Goal: Register for event/course

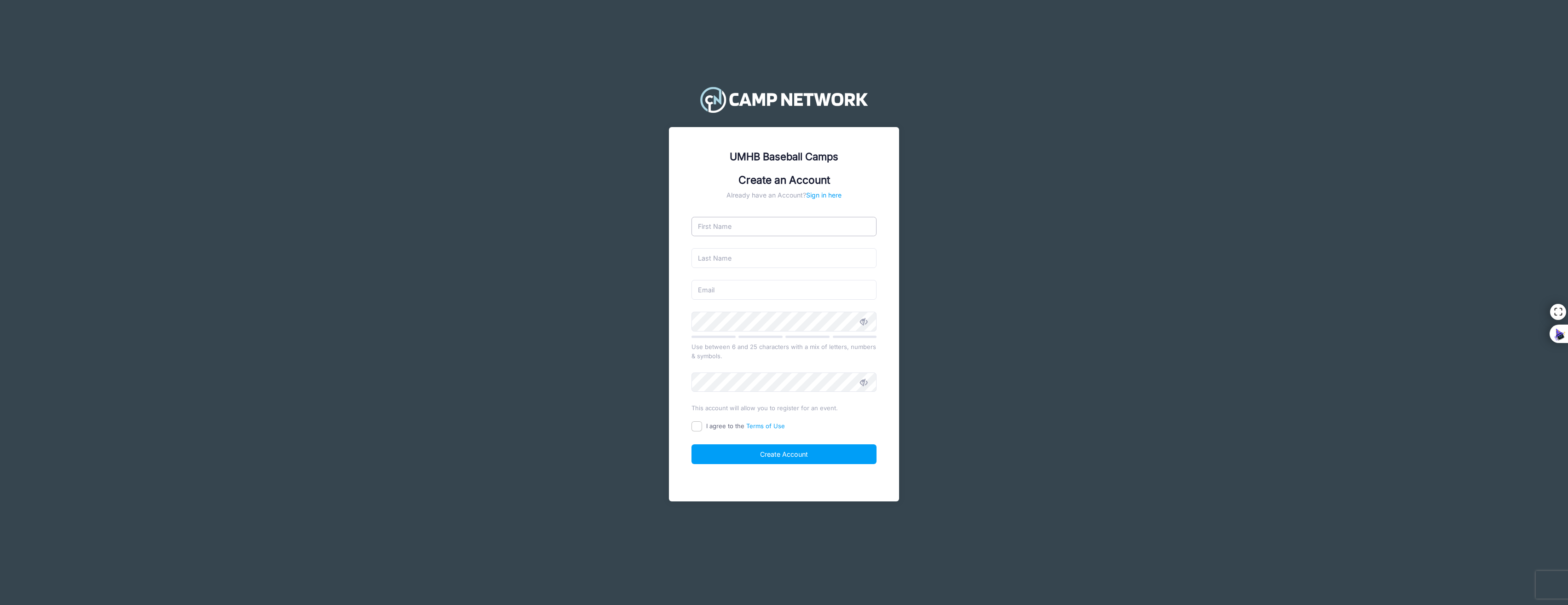
click at [739, 227] on input "text" at bounding box center [784, 226] width 185 height 20
type input "[PERSON_NAME]"
type input "Hoster"
type input "[EMAIL_ADDRESS][DOMAIN_NAME]"
click at [698, 425] on input "I agree to the Terms of Use" at bounding box center [697, 426] width 11 height 11
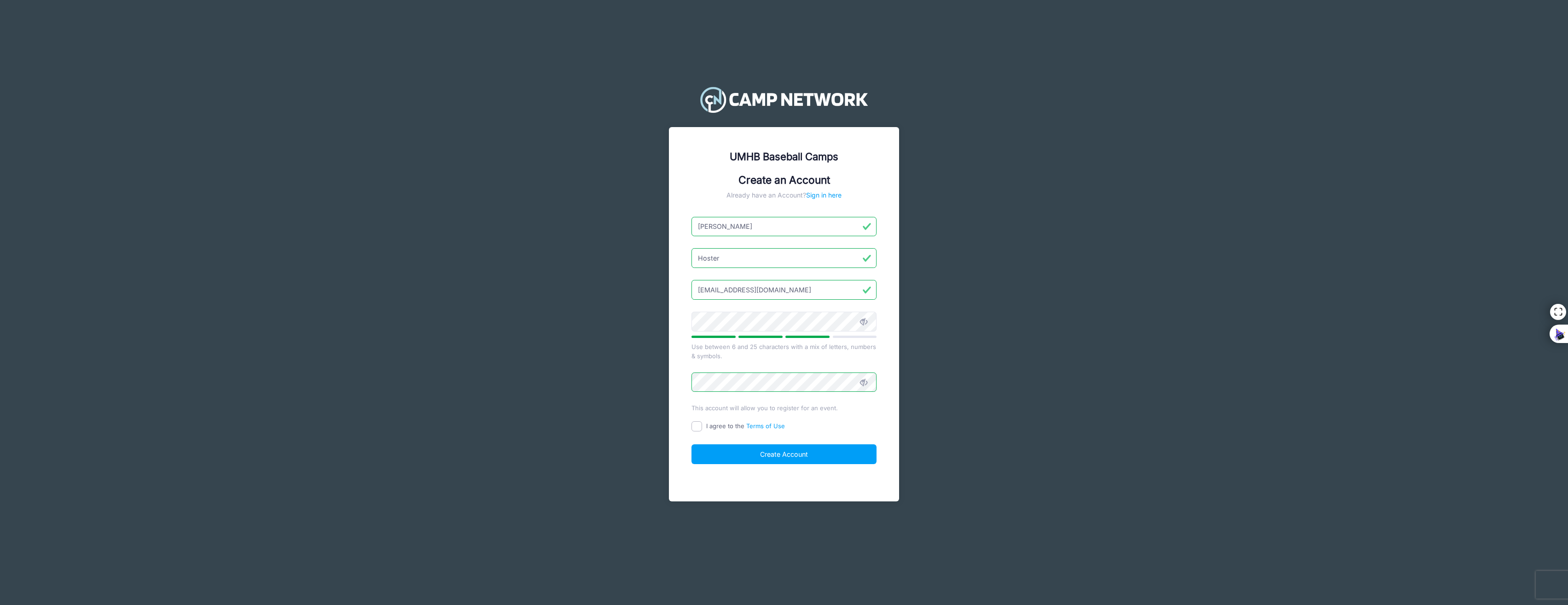
checkbox input "true"
click at [784, 451] on button "Create Account" at bounding box center [784, 453] width 185 height 20
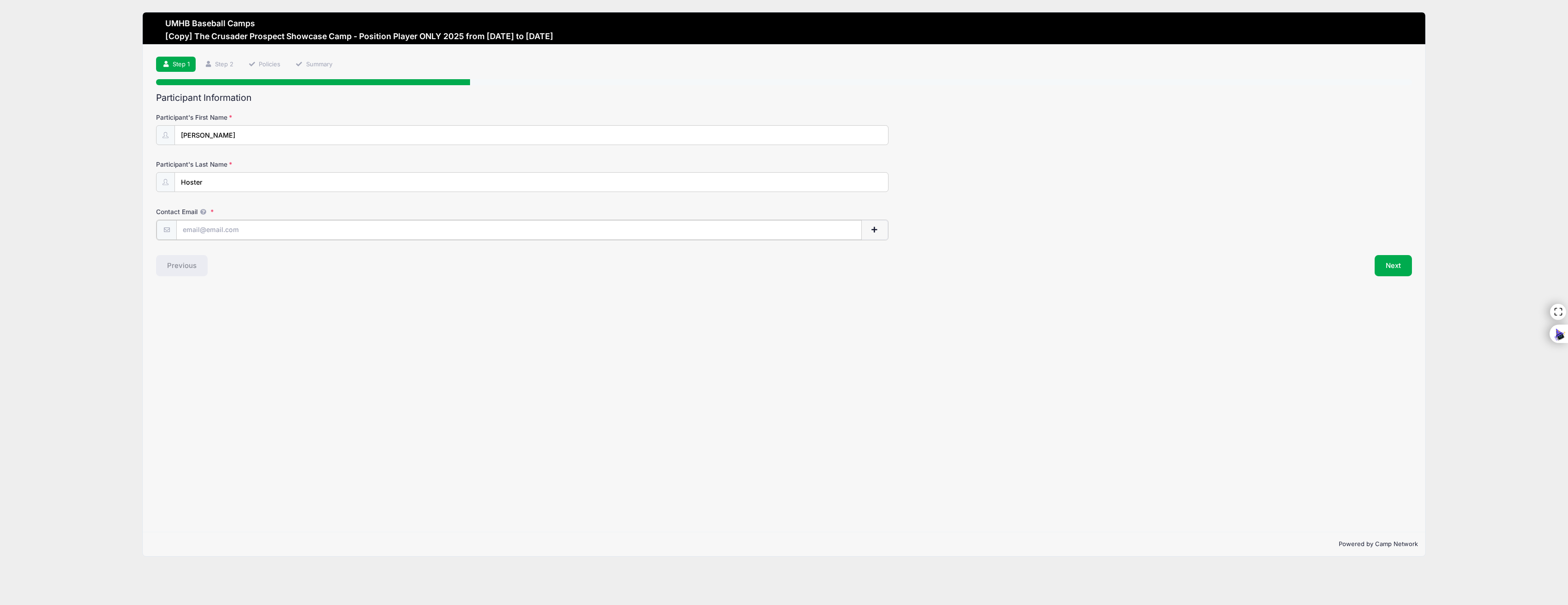
click at [210, 230] on input "Contact Email" at bounding box center [519, 230] width 685 height 20
type input "[EMAIL_ADDRESS][DOMAIN_NAME]"
click at [1392, 263] on button "Next" at bounding box center [1393, 264] width 37 height 21
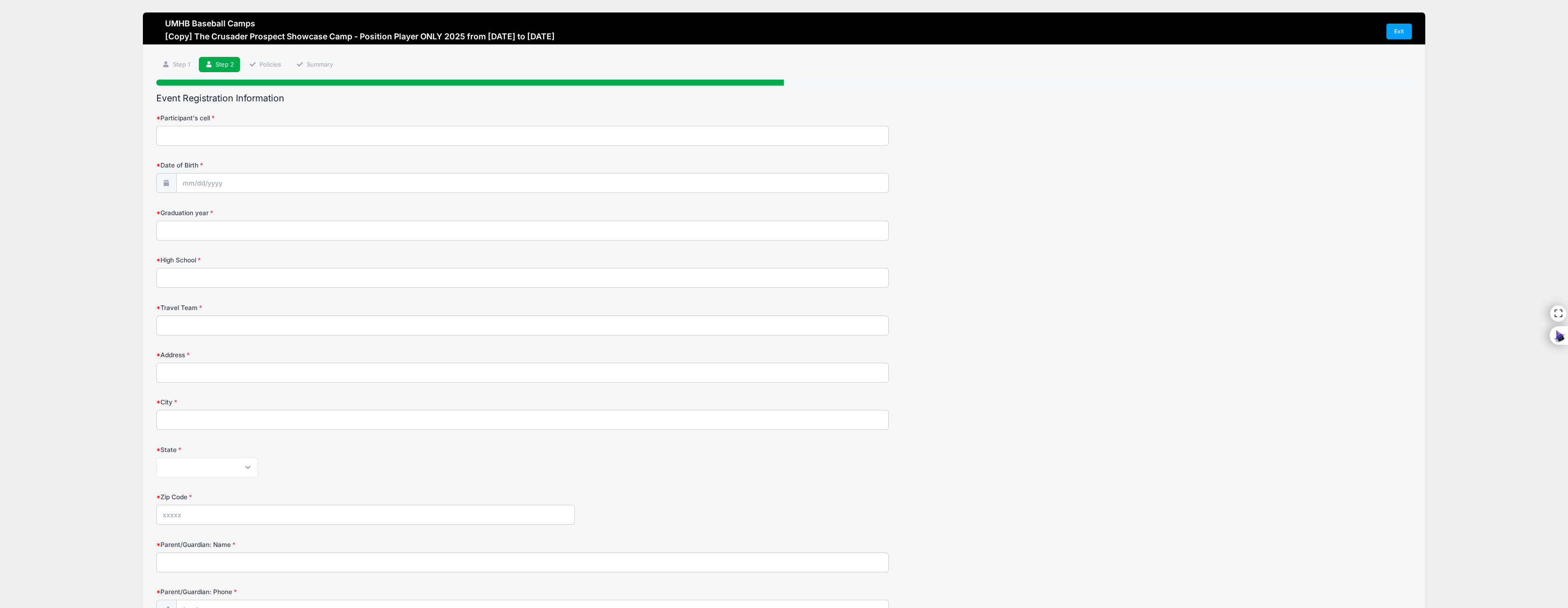
click at [195, 137] on input "Participant's cell" at bounding box center [522, 135] width 732 height 20
type input "469-390-2757"
click at [231, 183] on input "Date of Birth" at bounding box center [532, 183] width 711 height 20
click at [221, 181] on input "Date of Birth" at bounding box center [532, 183] width 711 height 20
click at [190, 209] on icon at bounding box center [189, 207] width 6 height 6
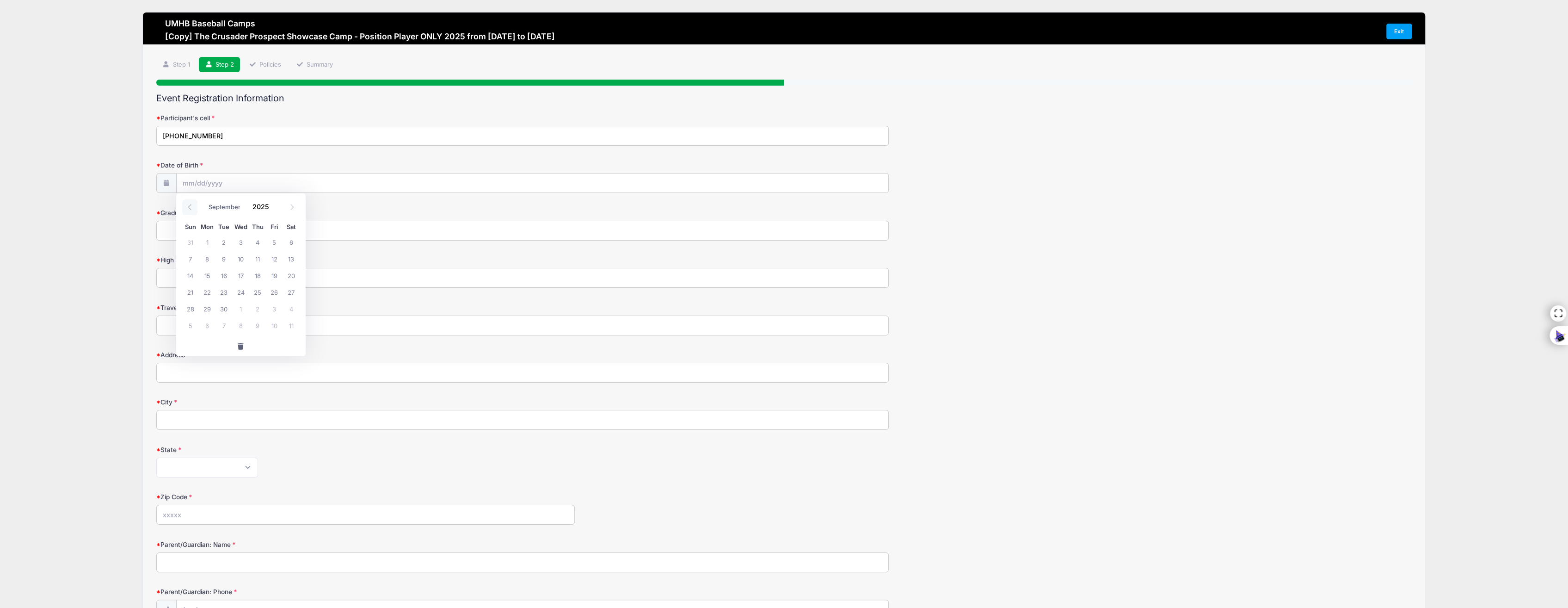
click at [190, 209] on icon at bounding box center [189, 207] width 6 height 6
click at [190, 209] on icon at bounding box center [189, 207] width 6 height 6
select select "5"
click at [273, 276] on span "20" at bounding box center [274, 275] width 17 height 17
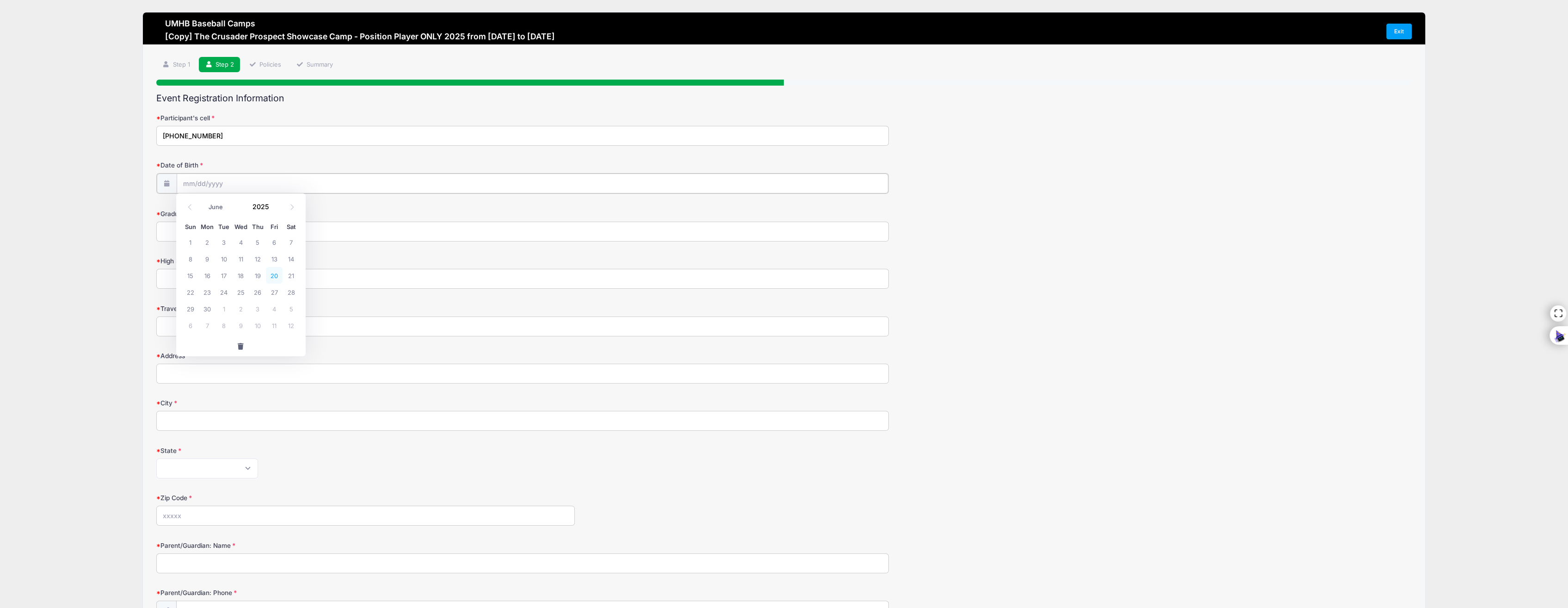
type input "06/20/2025"
click at [223, 181] on input "06/20/2025" at bounding box center [532, 183] width 711 height 20
click at [273, 210] on span at bounding box center [275, 210] width 7 height 7
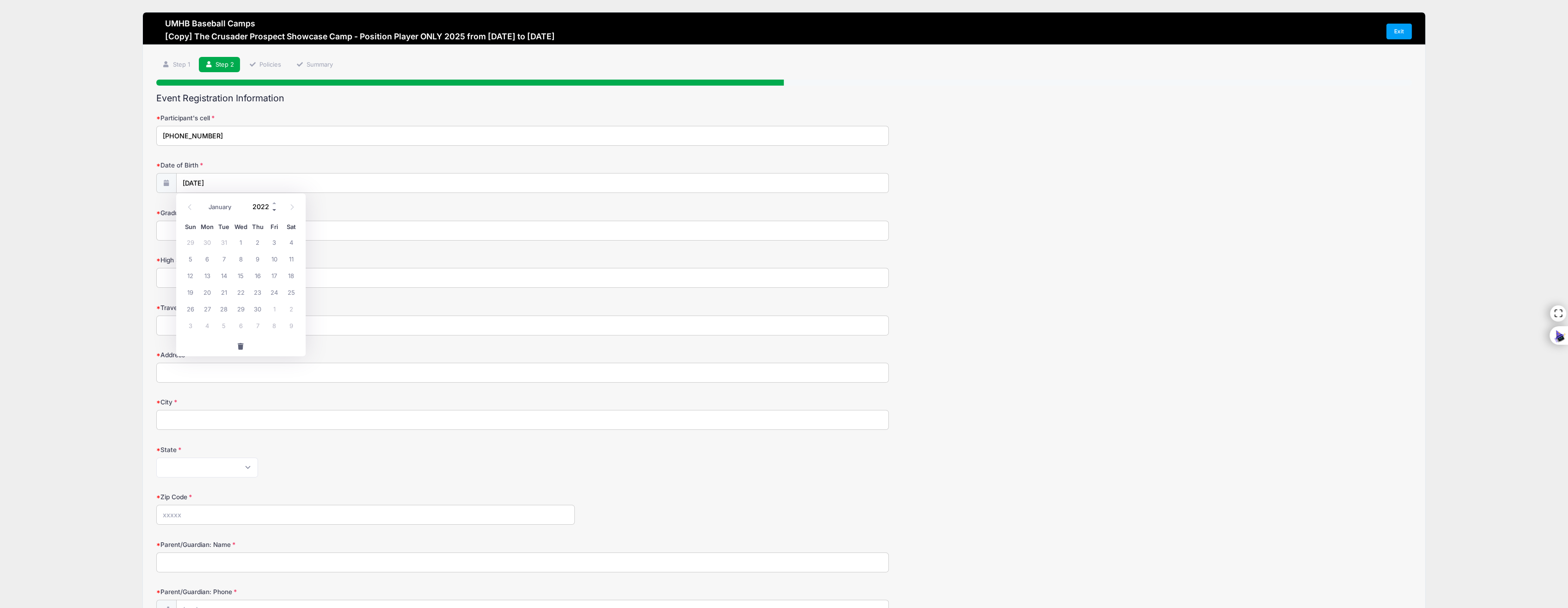
click at [273, 210] on span at bounding box center [275, 210] width 7 height 7
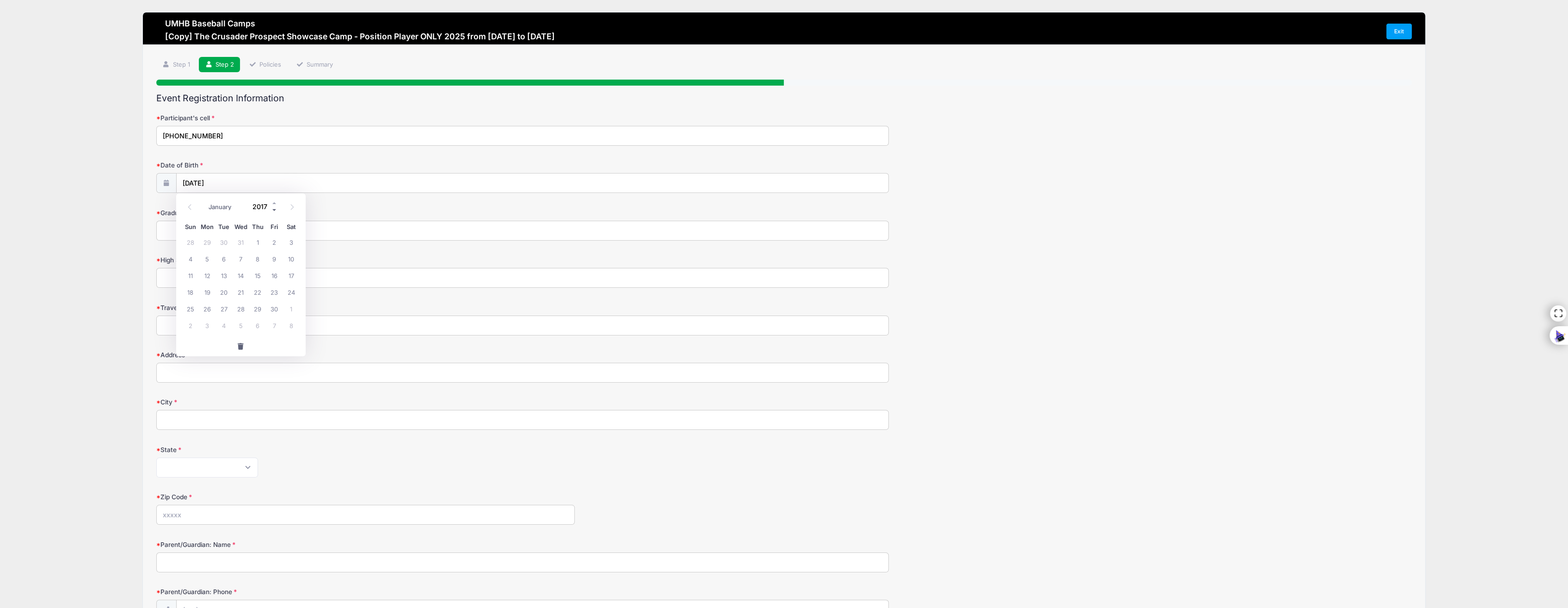
click at [273, 210] on span at bounding box center [275, 210] width 7 height 7
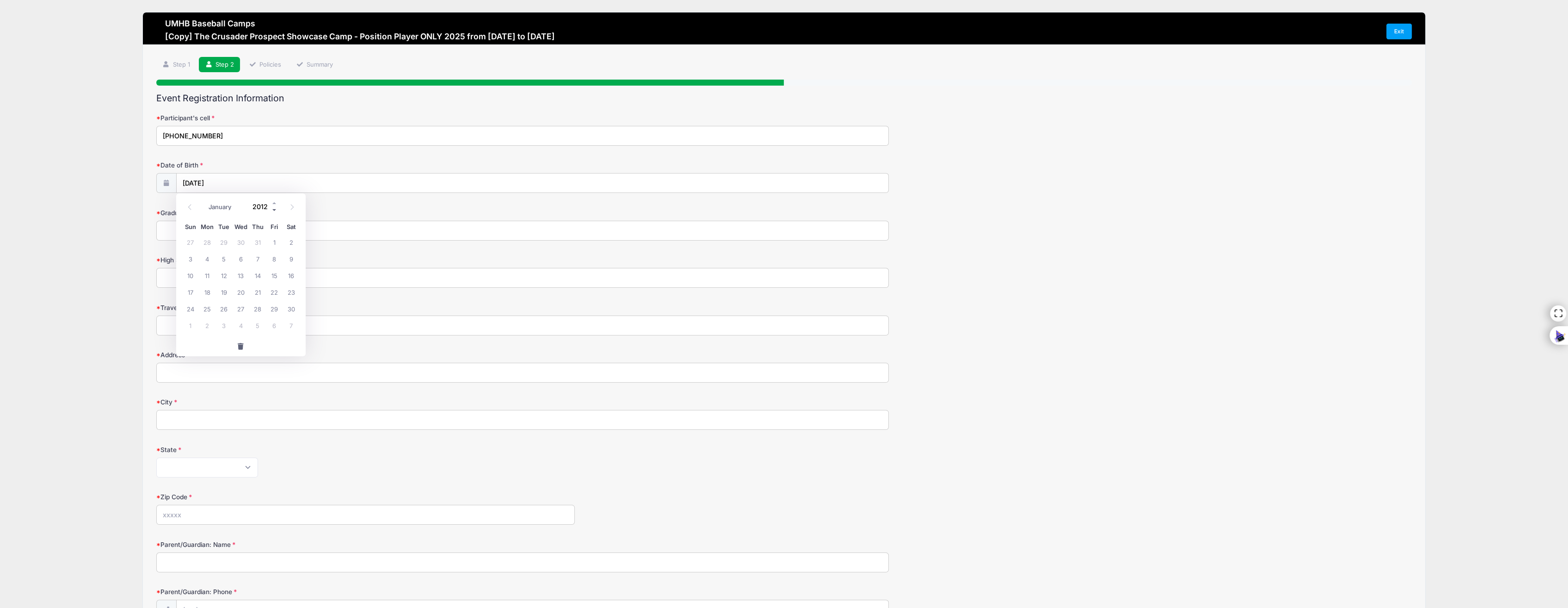
click at [273, 210] on span at bounding box center [275, 210] width 7 height 7
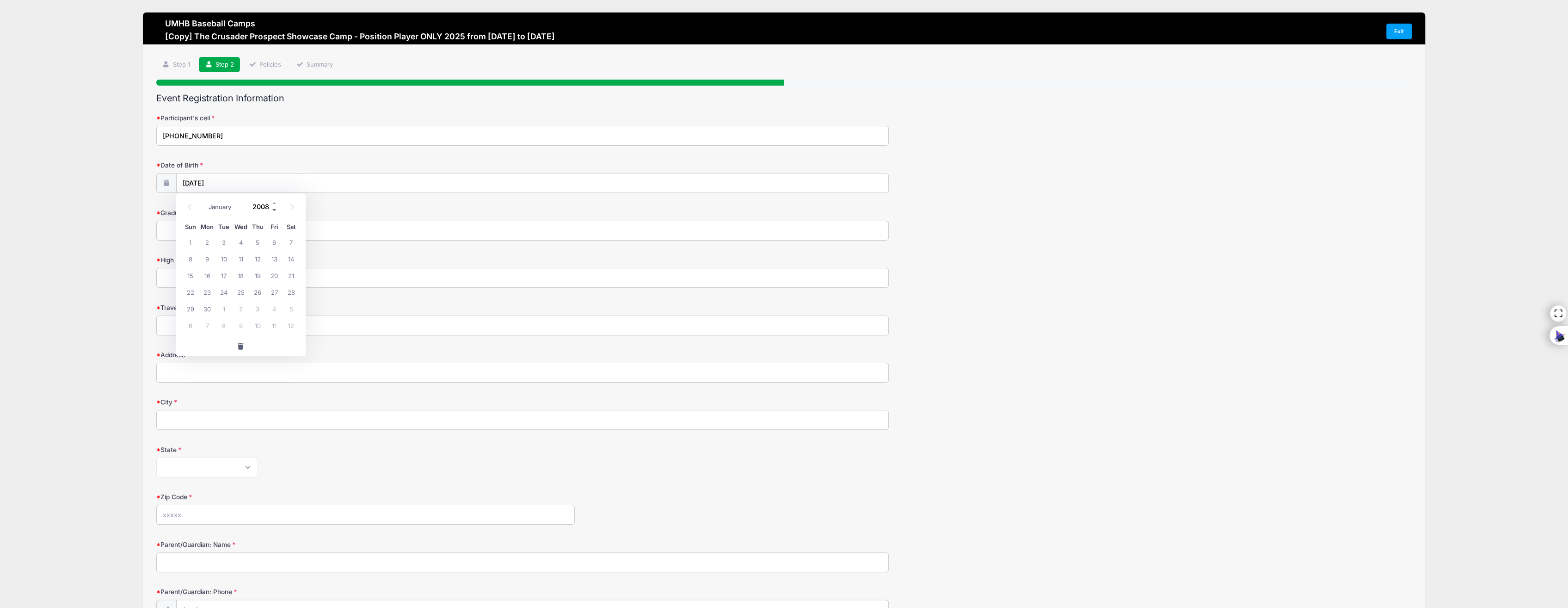
type input "2007"
click at [275, 177] on input "06/20/2025" at bounding box center [532, 183] width 711 height 20
click at [240, 291] on span "20" at bounding box center [241, 292] width 17 height 17
type input "06/20/2007"
click at [180, 232] on input "Graduation year" at bounding box center [522, 230] width 732 height 20
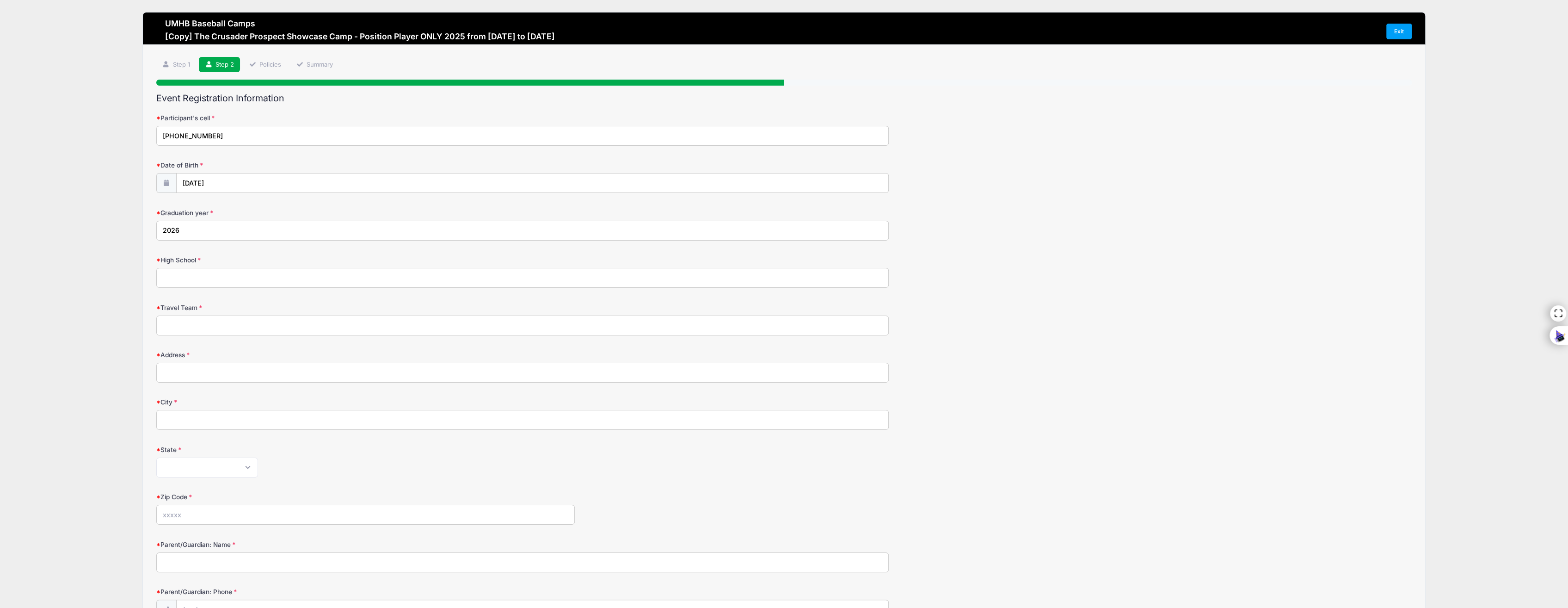
type input "2026"
click at [195, 277] on input "High School" at bounding box center [522, 278] width 732 height 20
type input "Hoster Academy (Homeschool)"
click at [179, 325] on input "Travel Team" at bounding box center [522, 325] width 732 height 20
type input "Dallas Tigers"
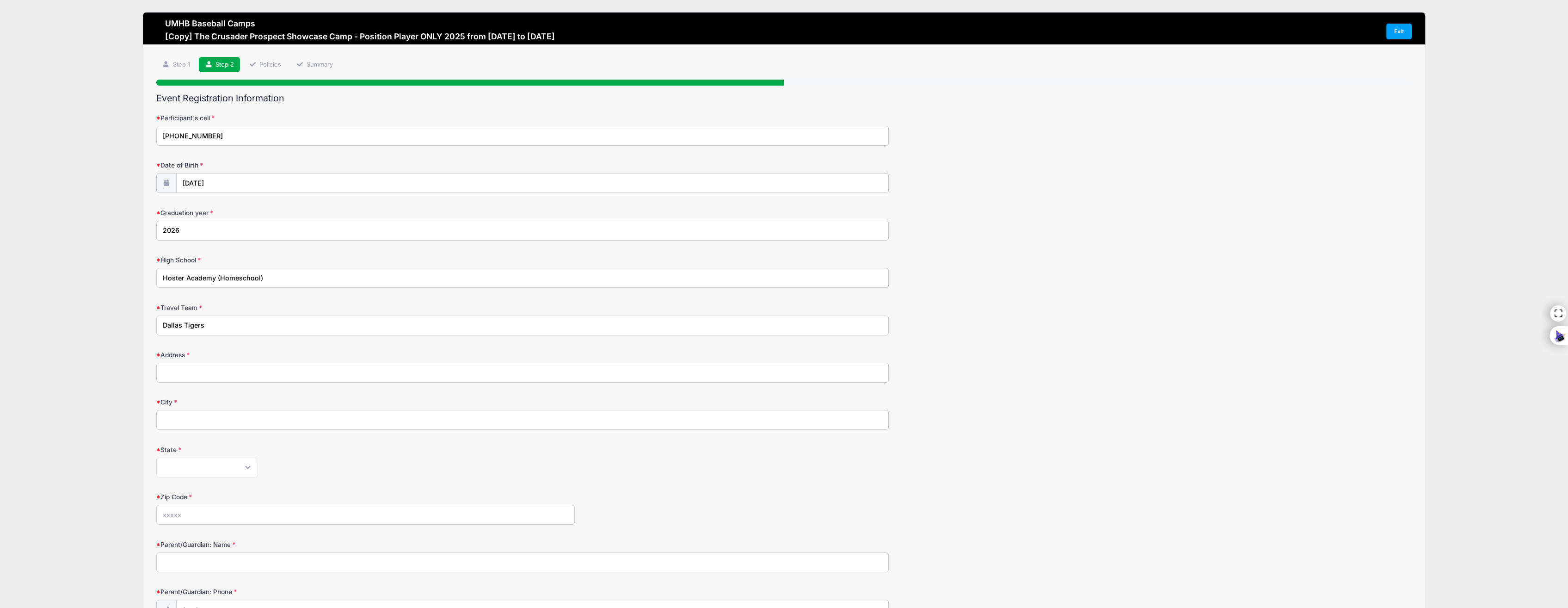
click at [186, 372] on input "Address" at bounding box center [522, 372] width 732 height 20
type input "2301 Bella Lago Dr, Flower Mound TX 75022"
type input "Flower Mound"
select select "TX"
type input "75022"
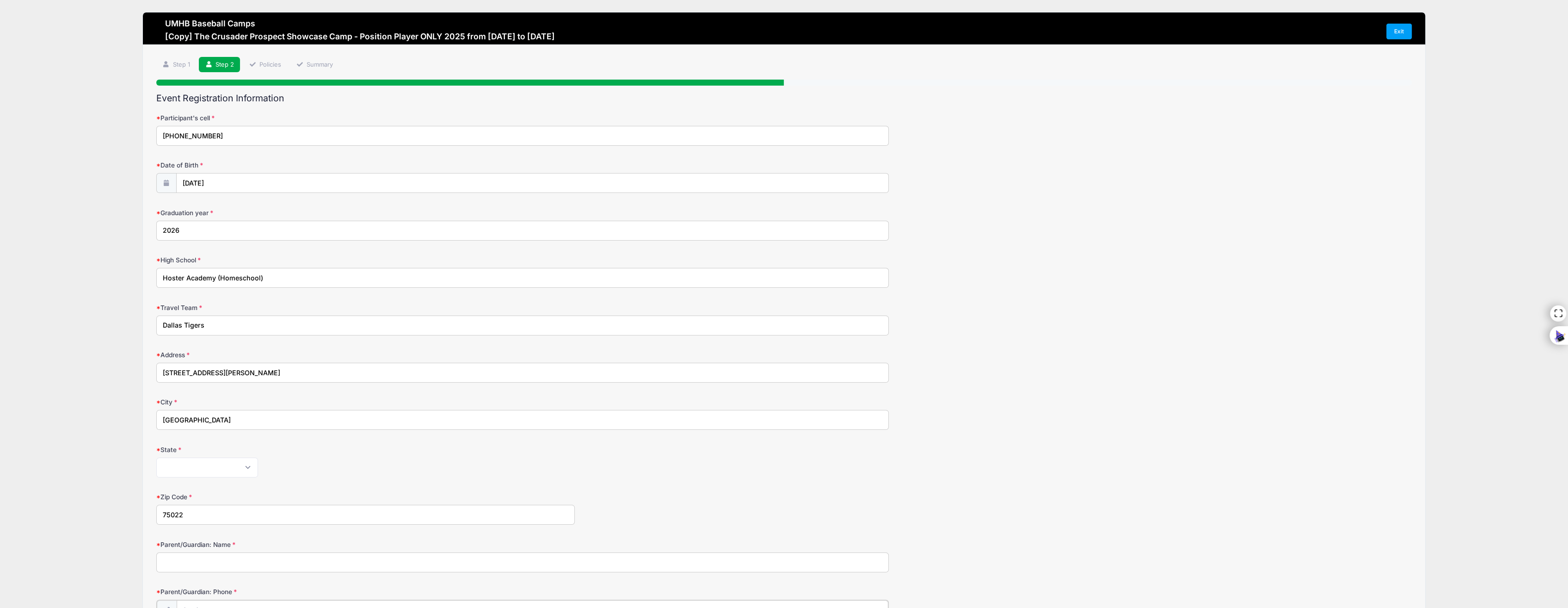
type input "(469) 390-2757"
type input "[EMAIL_ADDRESS][DOMAIN_NAME]"
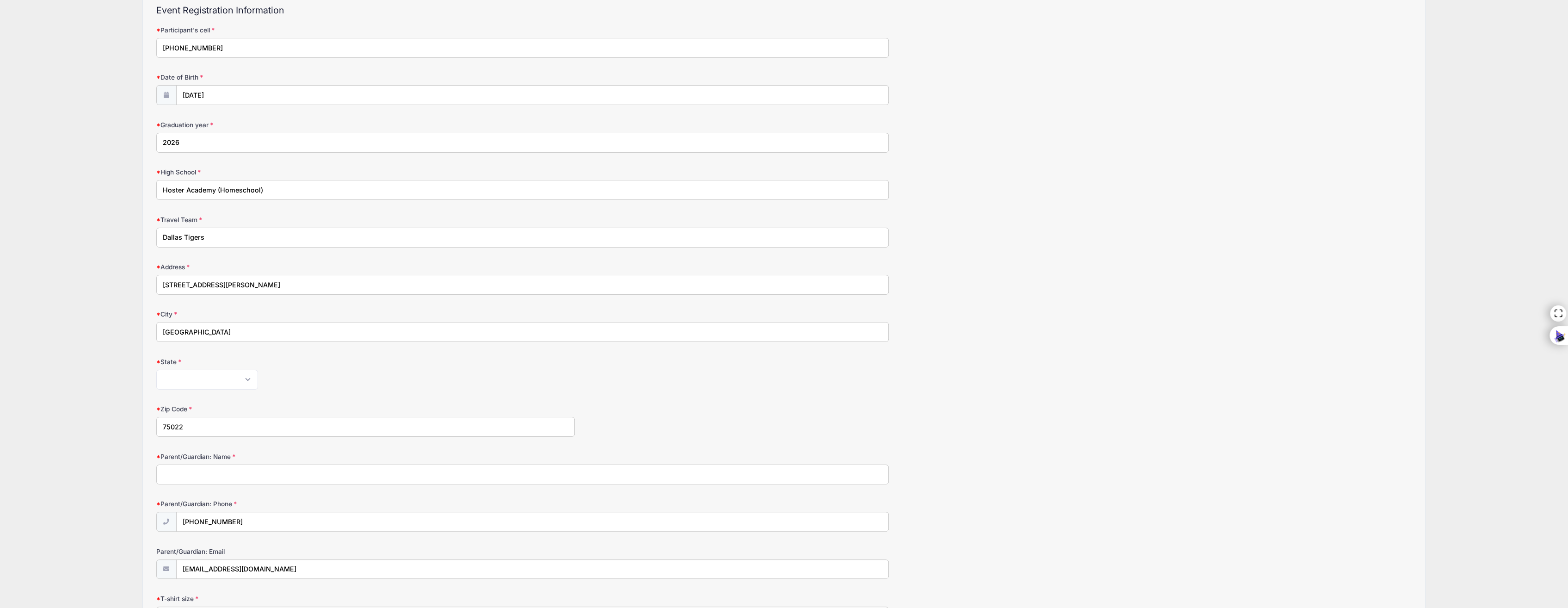
scroll to position [185, 0]
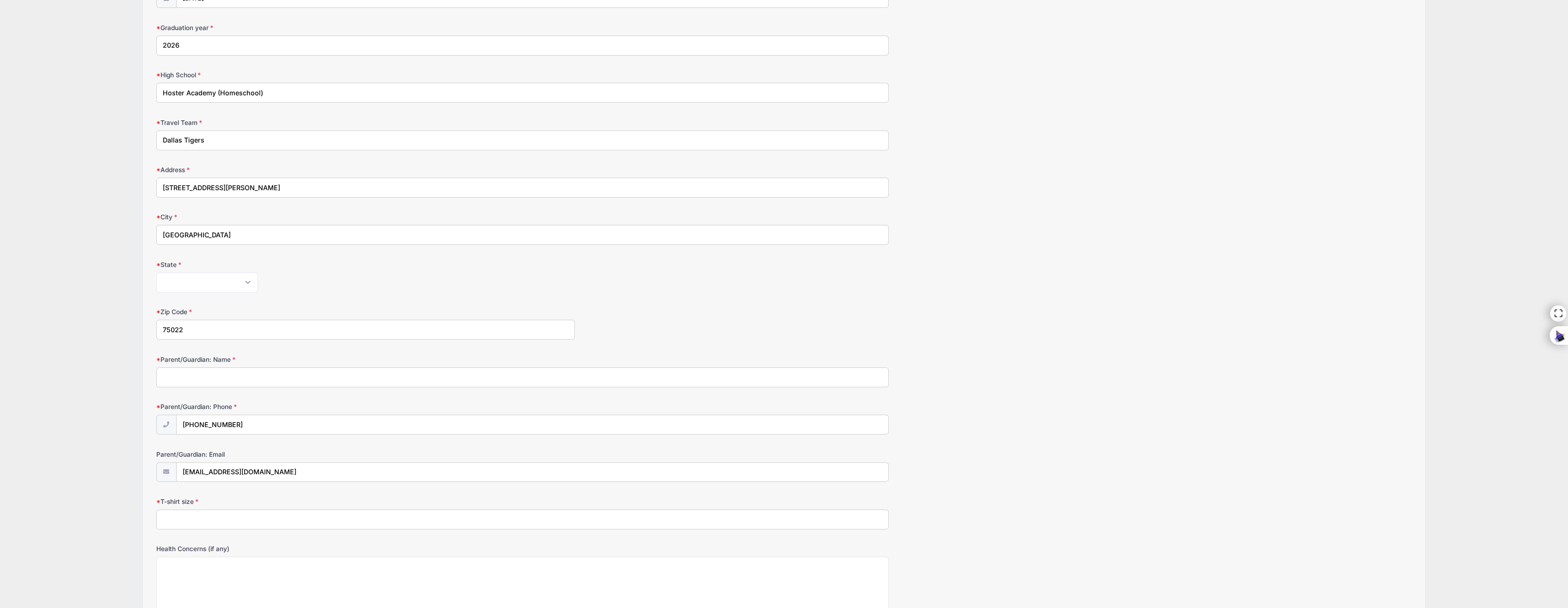
click at [194, 374] on input "Parent/Guardian: Name" at bounding box center [522, 376] width 732 height 20
type input "Jeff Hoster"
drag, startPoint x: 242, startPoint y: 422, endPoint x: 173, endPoint y: 417, distance: 69.2
click at [173, 417] on div "(469) 390-2757" at bounding box center [522, 425] width 732 height 21
type input "(972) 989-1524"
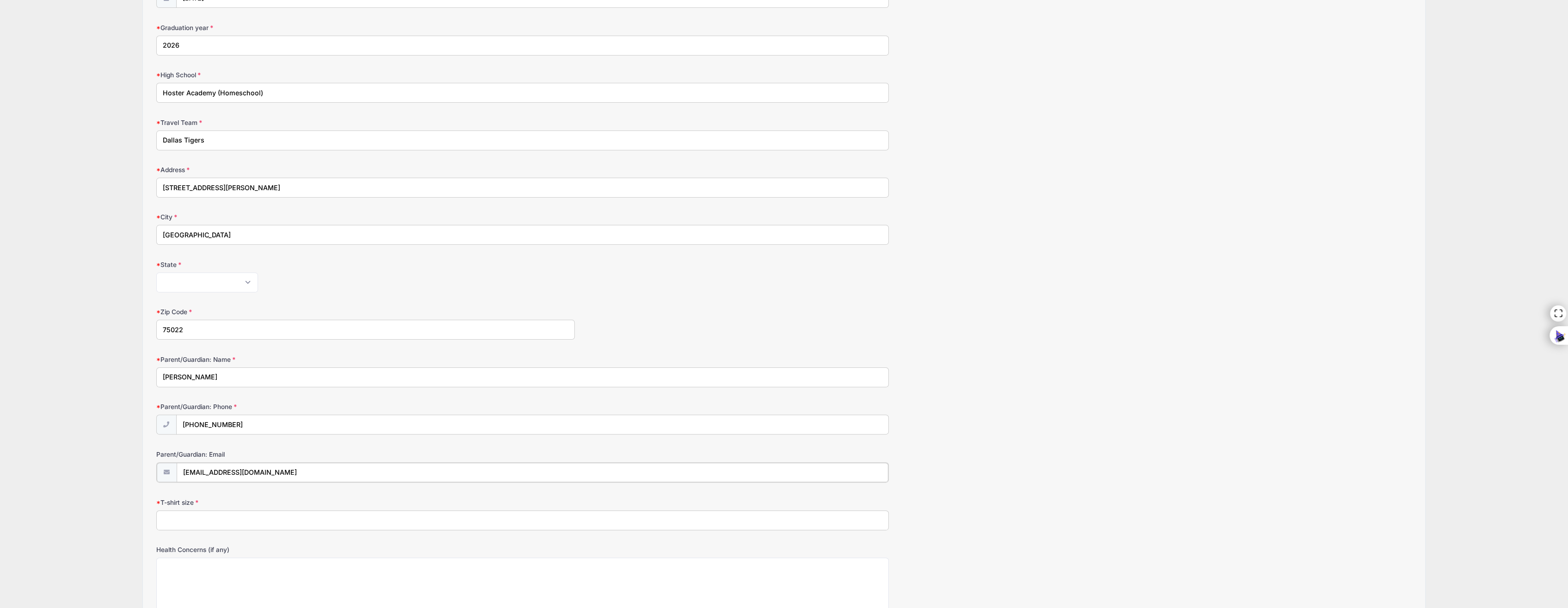
drag, startPoint x: 265, startPoint y: 469, endPoint x: 177, endPoint y: 466, distance: 88.1
click at [177, 466] on input "[EMAIL_ADDRESS][DOMAIN_NAME]" at bounding box center [532, 472] width 711 height 20
type input "jeff@323energysolutions.com"
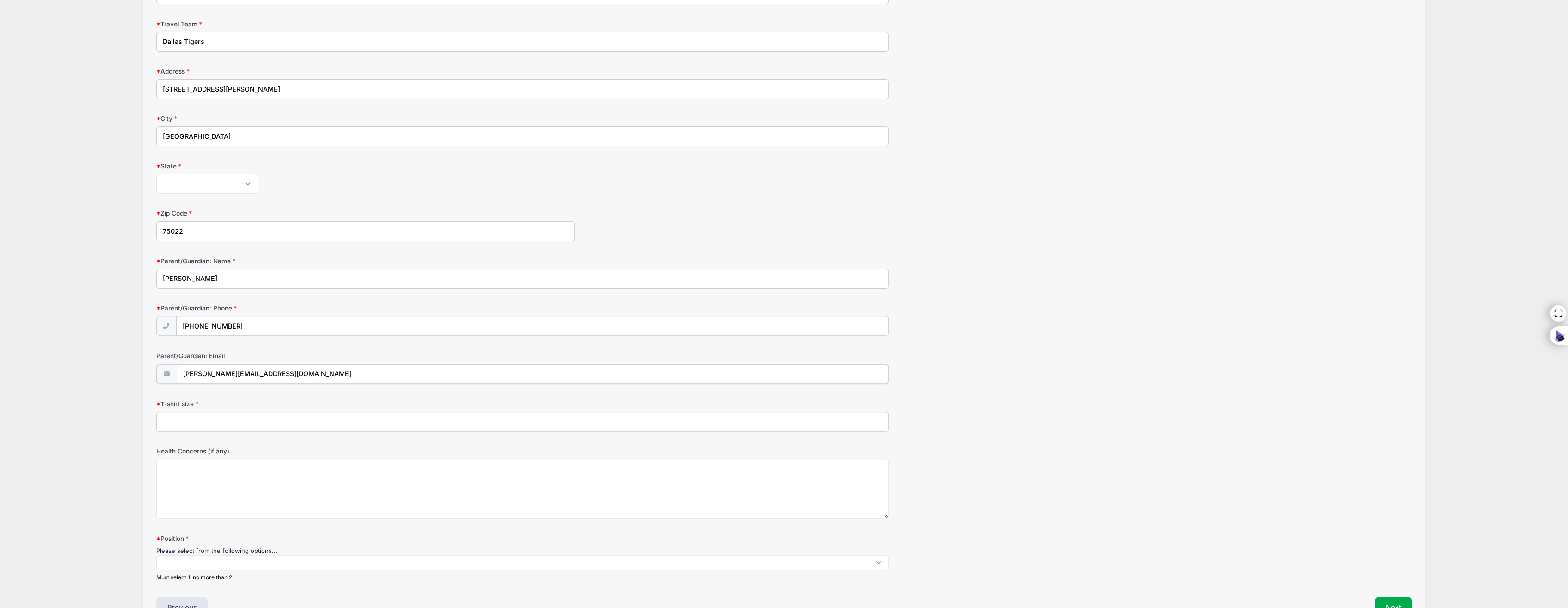
scroll to position [324, 0]
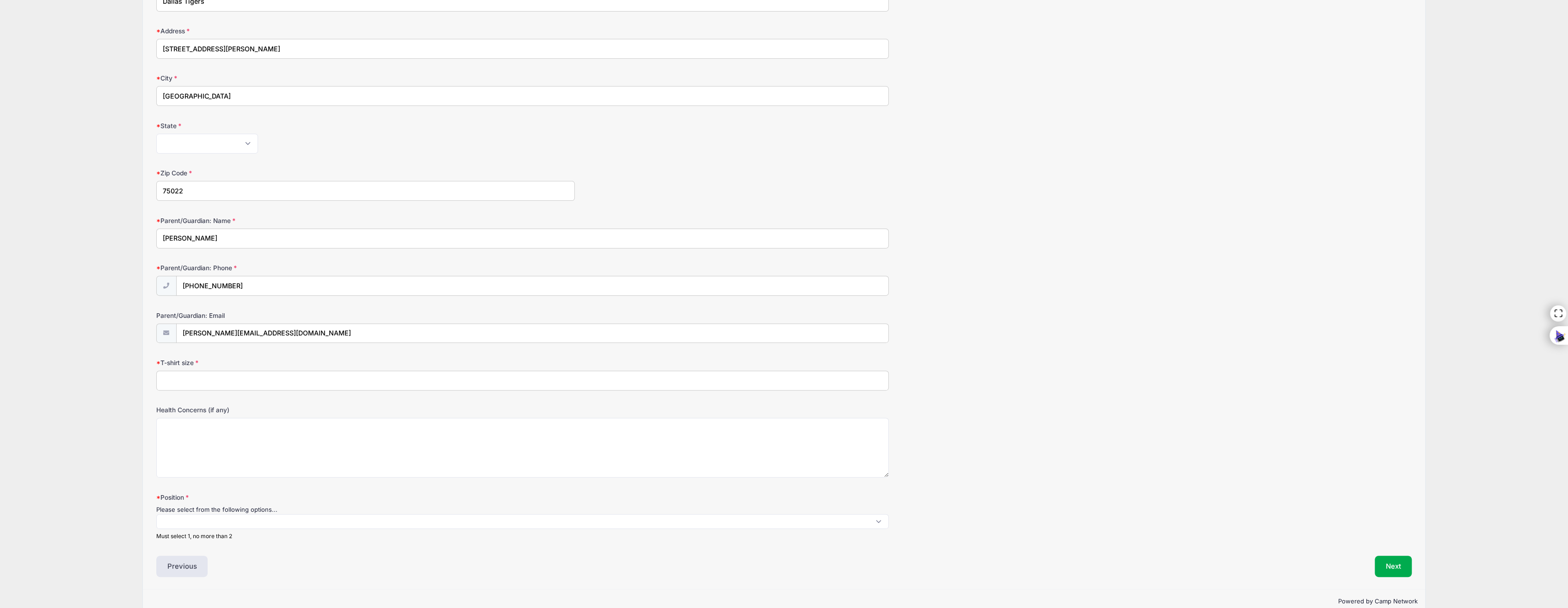
click at [177, 377] on input "T-shirt size" at bounding box center [522, 380] width 732 height 20
type input "Adult Medium"
click at [187, 430] on textarea "Health Concerns (if any)" at bounding box center [522, 448] width 732 height 60
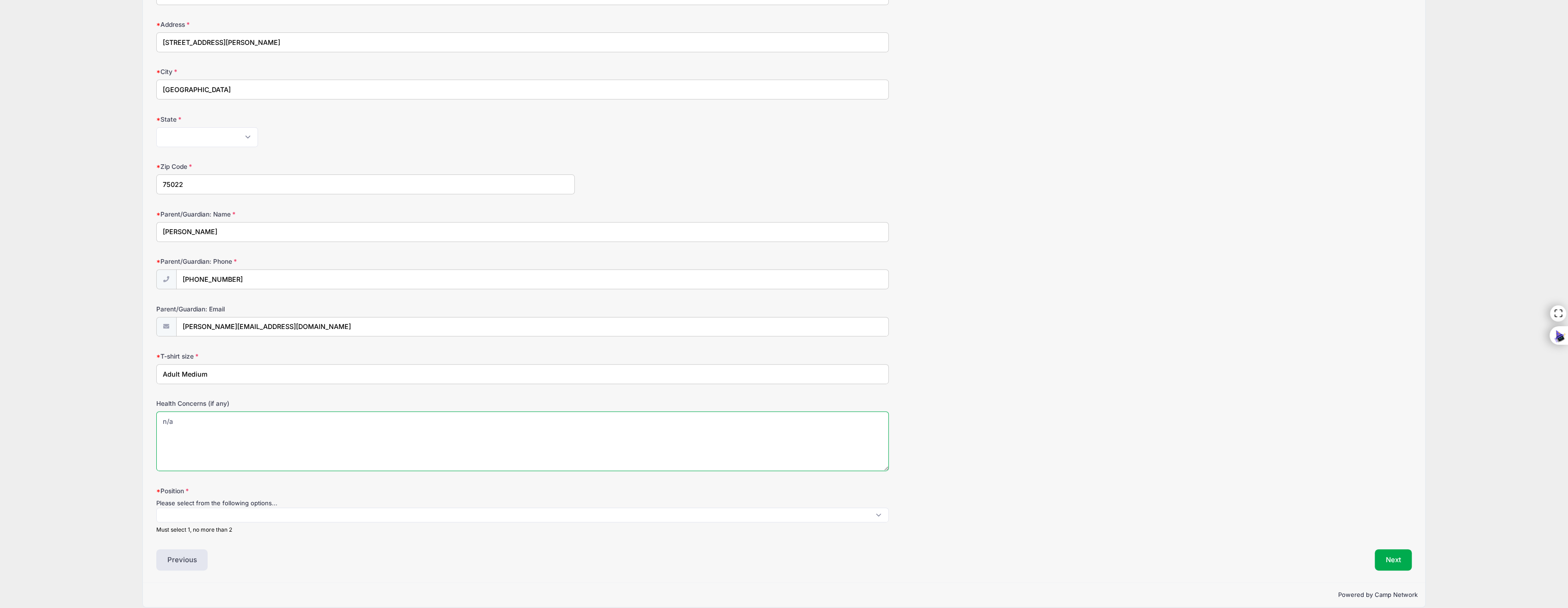
scroll to position [336, 0]
type textarea "n/a"
click at [199, 502] on span at bounding box center [522, 508] width 732 height 15
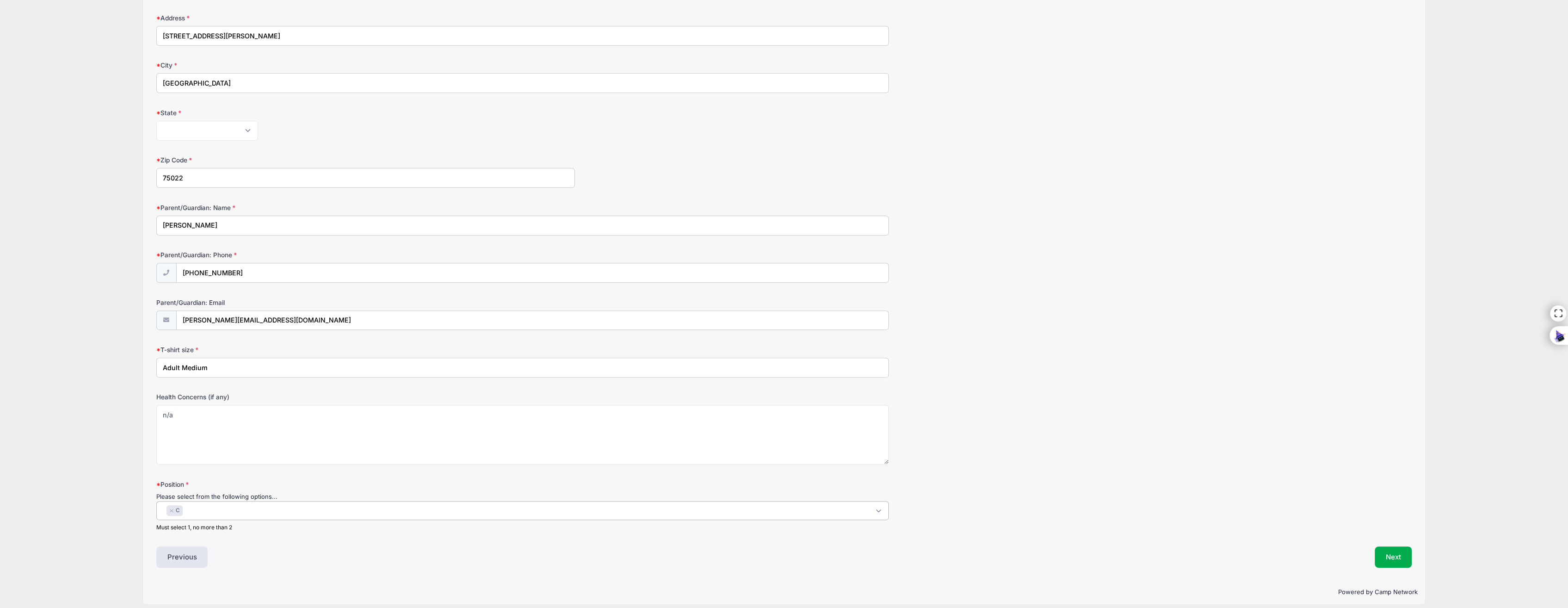
click at [207, 502] on span "× C" at bounding box center [522, 511] width 732 height 19
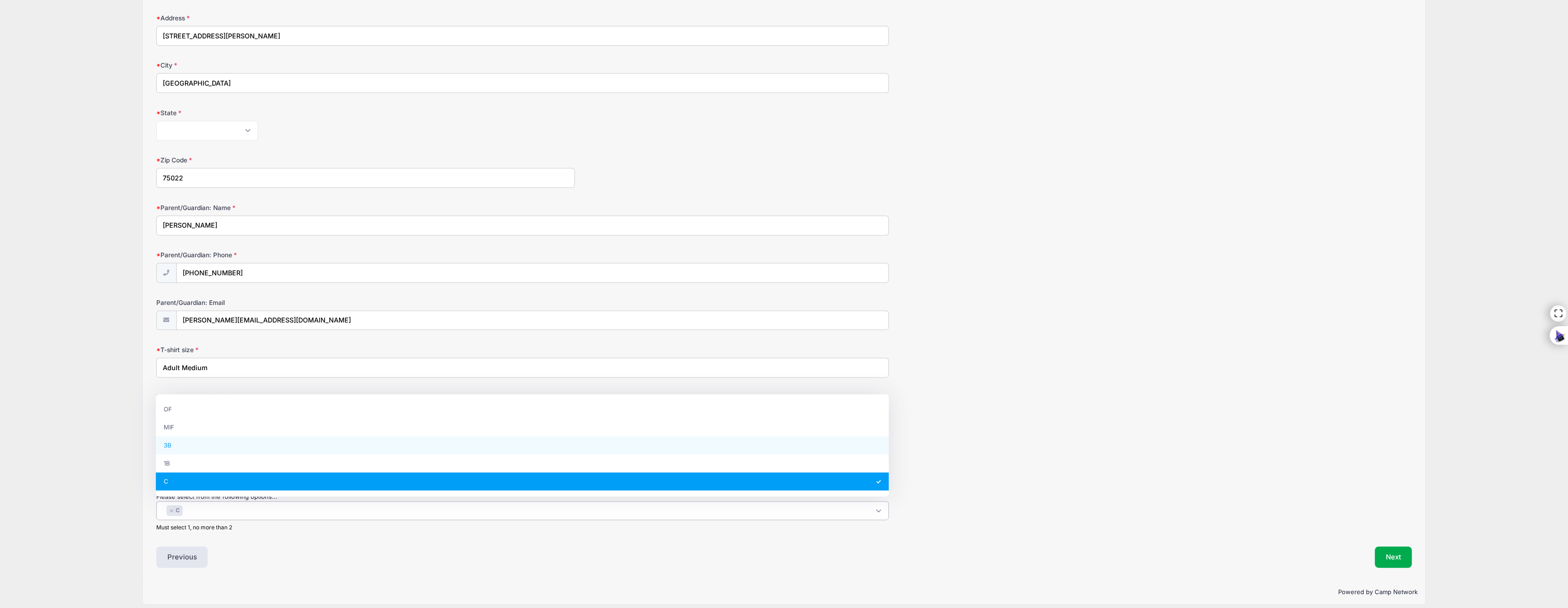
select select "3B"
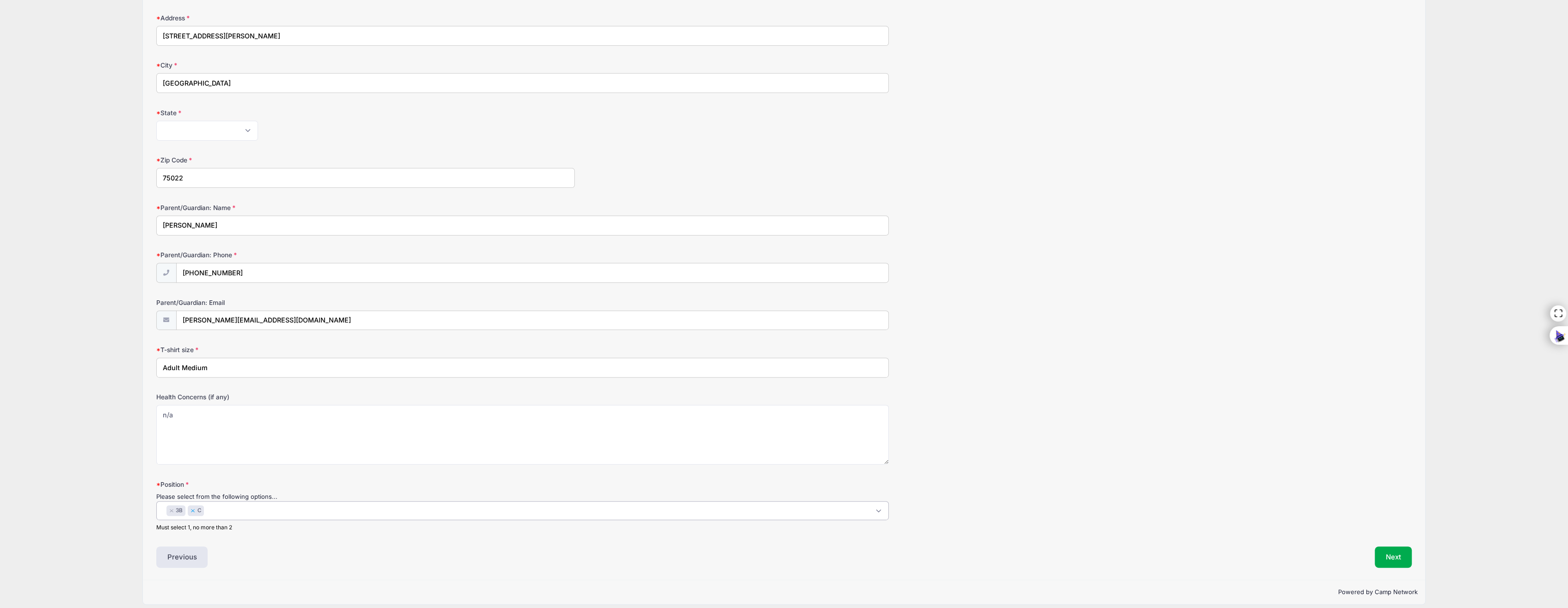
click at [193, 508] on button "×" at bounding box center [193, 510] width 5 height 3
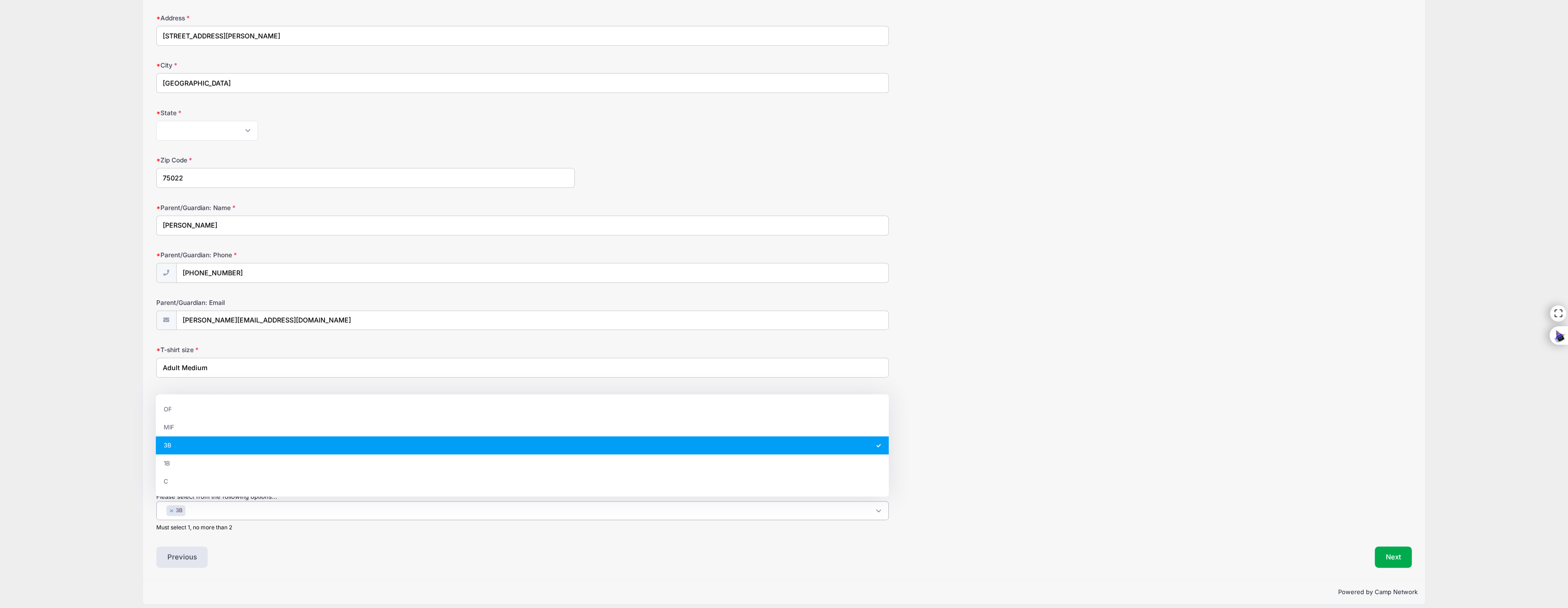
click at [170, 508] on button "×" at bounding box center [171, 510] width 5 height 3
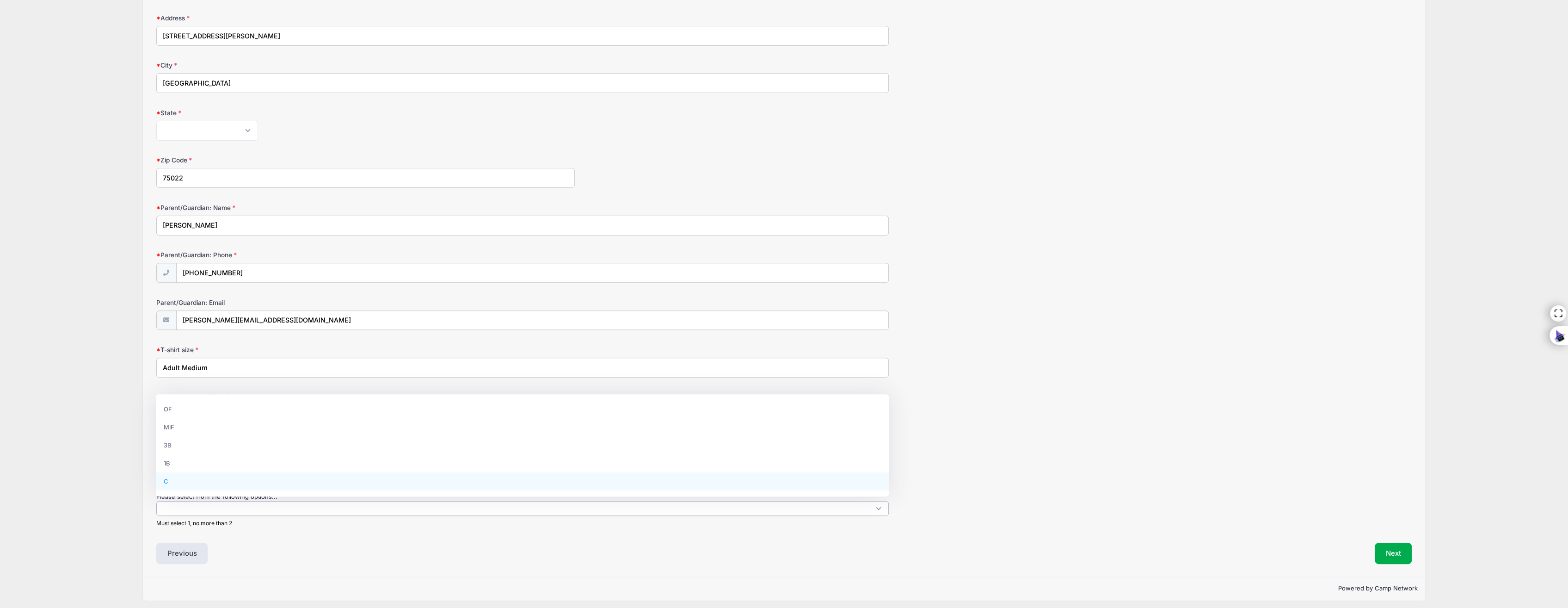
select select "C"
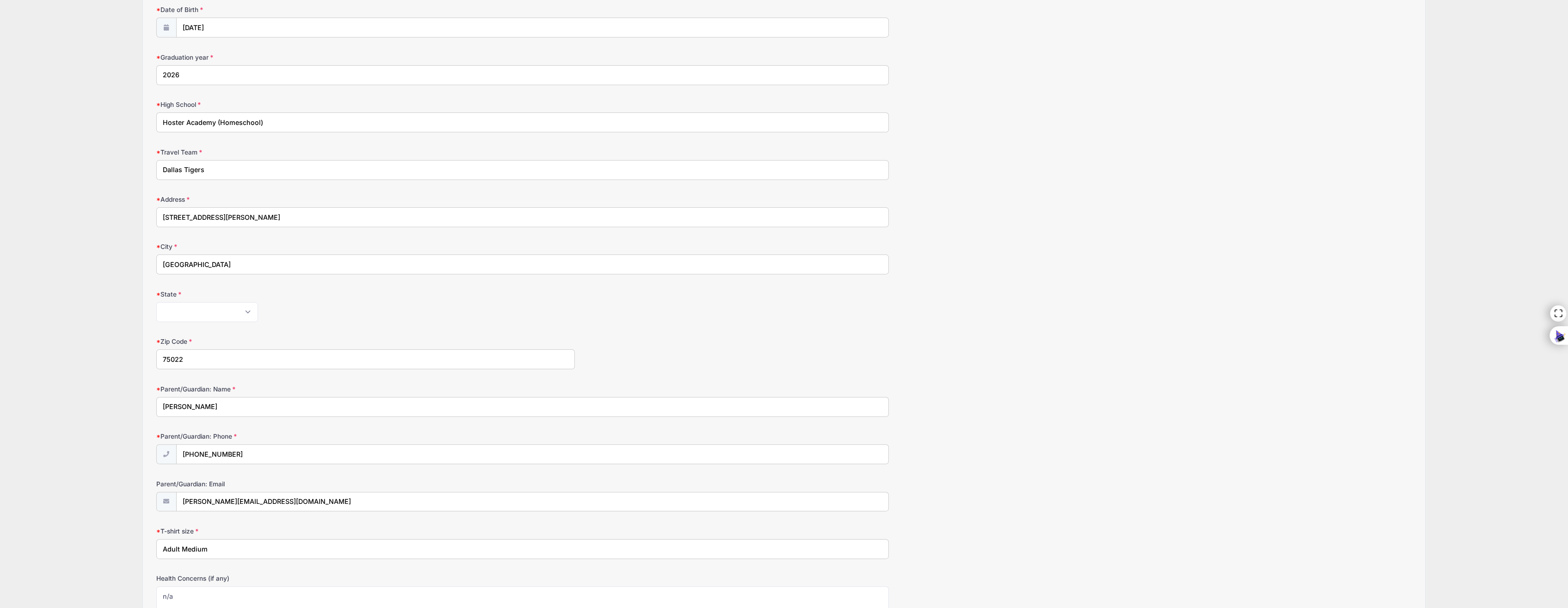
scroll to position [341, 0]
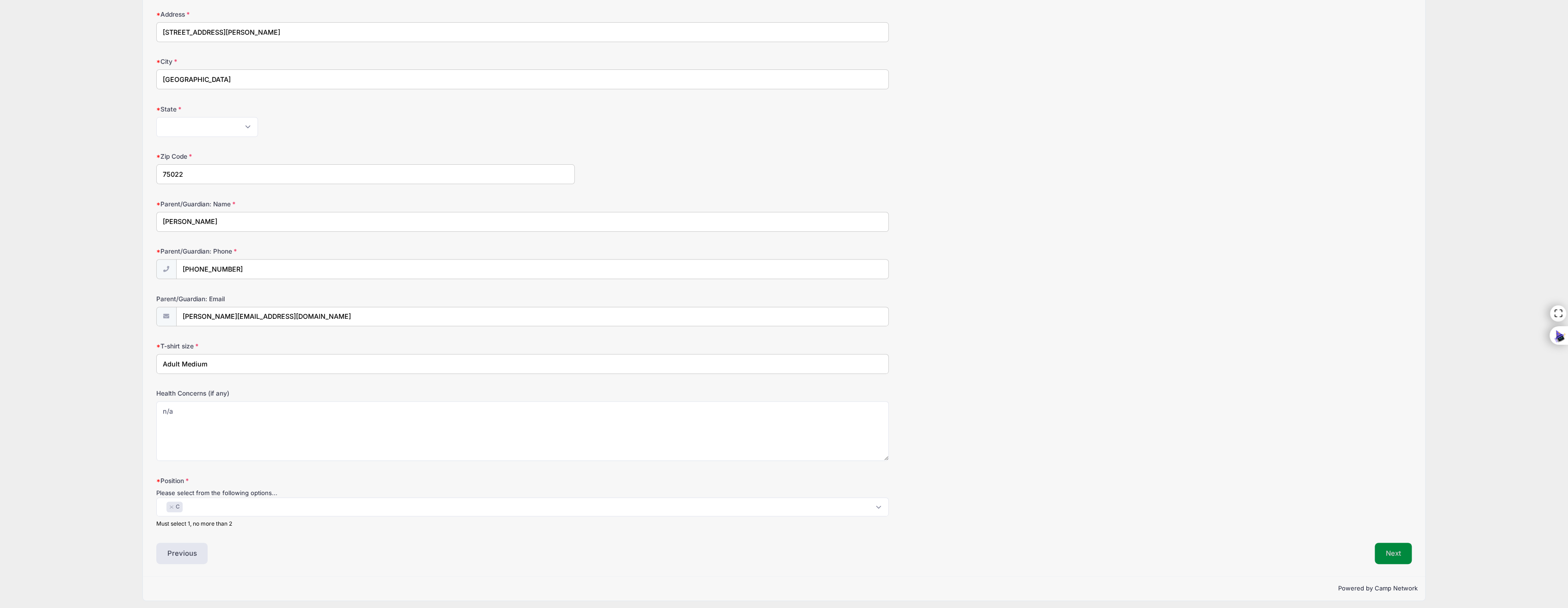
click at [1395, 548] on button "Next" at bounding box center [1393, 552] width 37 height 21
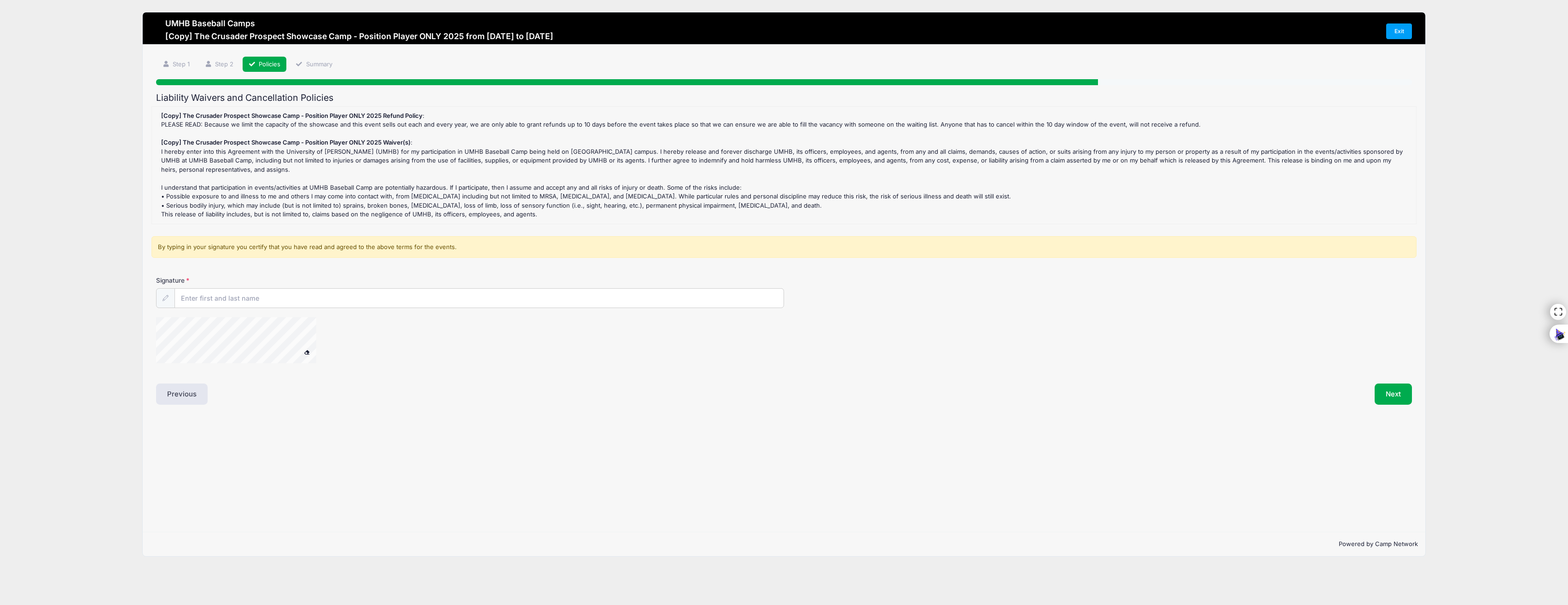
scroll to position [0, 0]
click at [208, 297] on input "Signature" at bounding box center [479, 298] width 608 height 20
type input "Luke O Hoster"
click at [1393, 396] on button "Next" at bounding box center [1393, 393] width 37 height 21
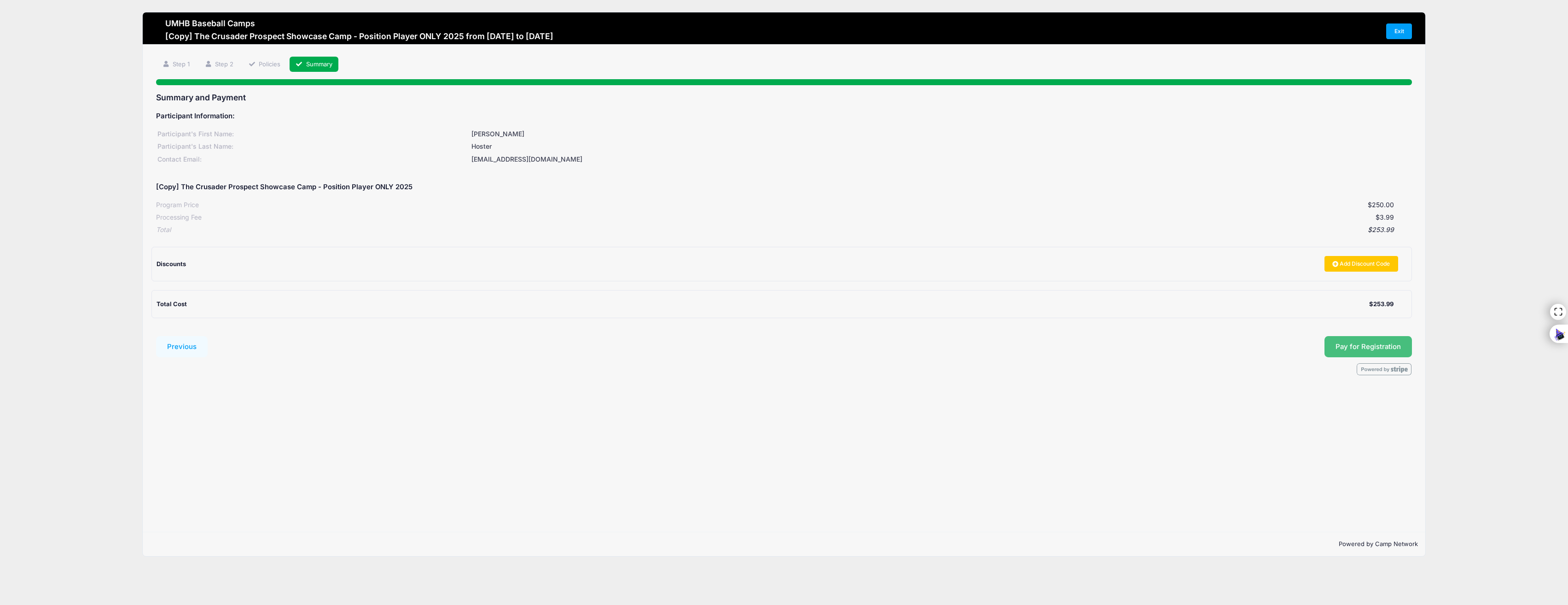
click at [1358, 349] on button "Pay for Registration" at bounding box center [1368, 346] width 88 height 21
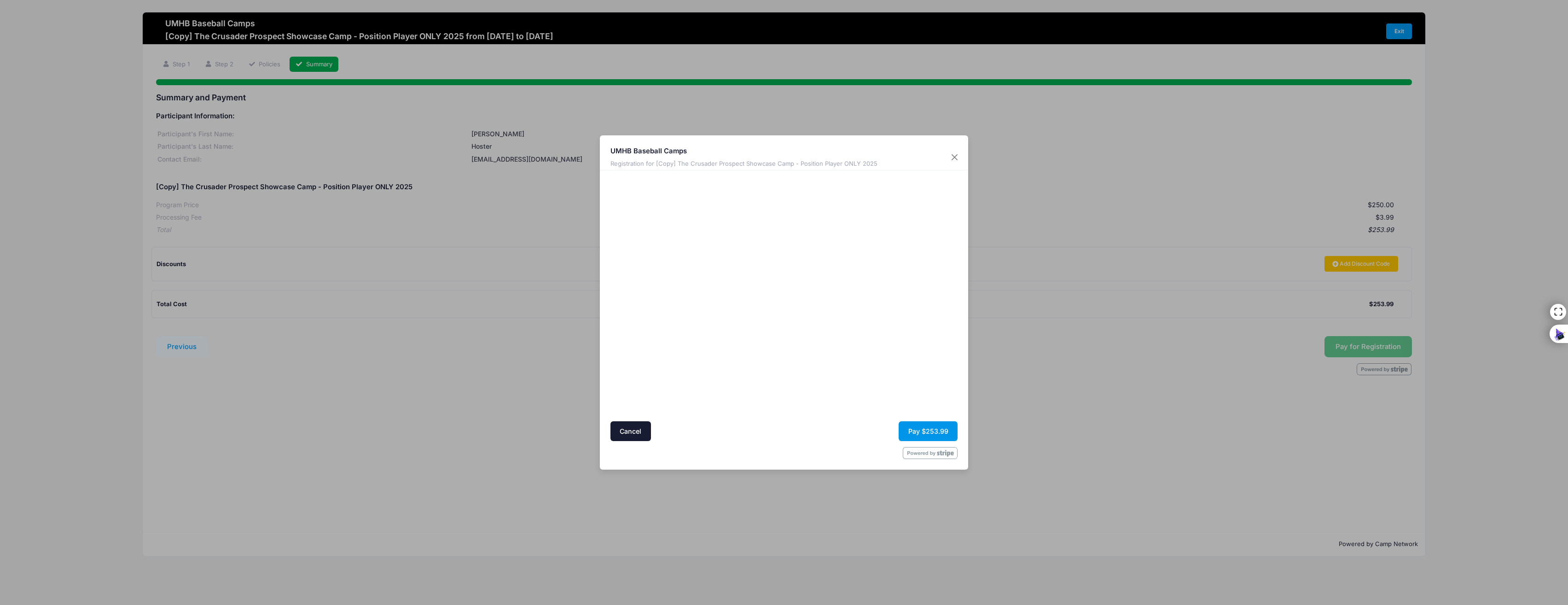
click at [927, 429] on button "Pay $253.99" at bounding box center [928, 431] width 59 height 20
